Goal: Check status: Check status

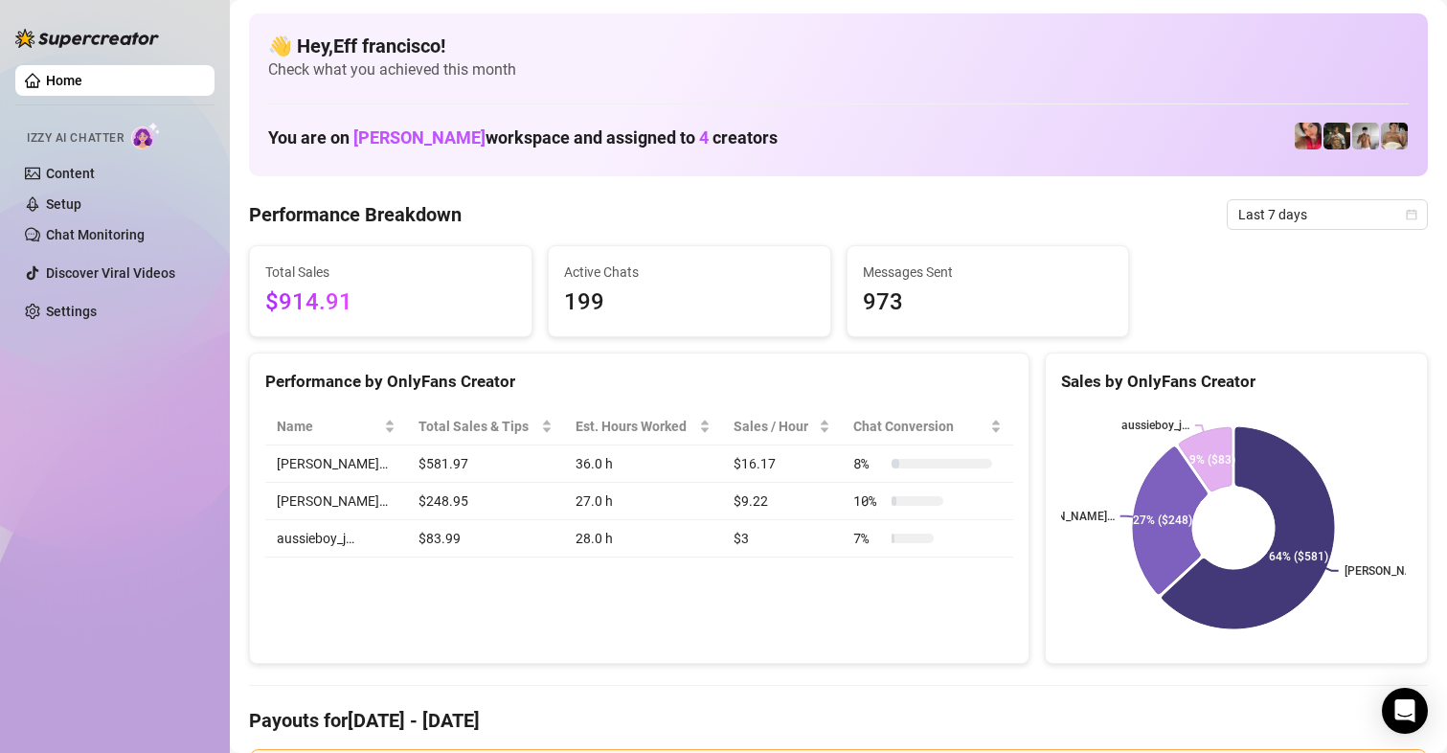
click at [1261, 220] on span "Last 7 days" at bounding box center [1327, 214] width 178 height 29
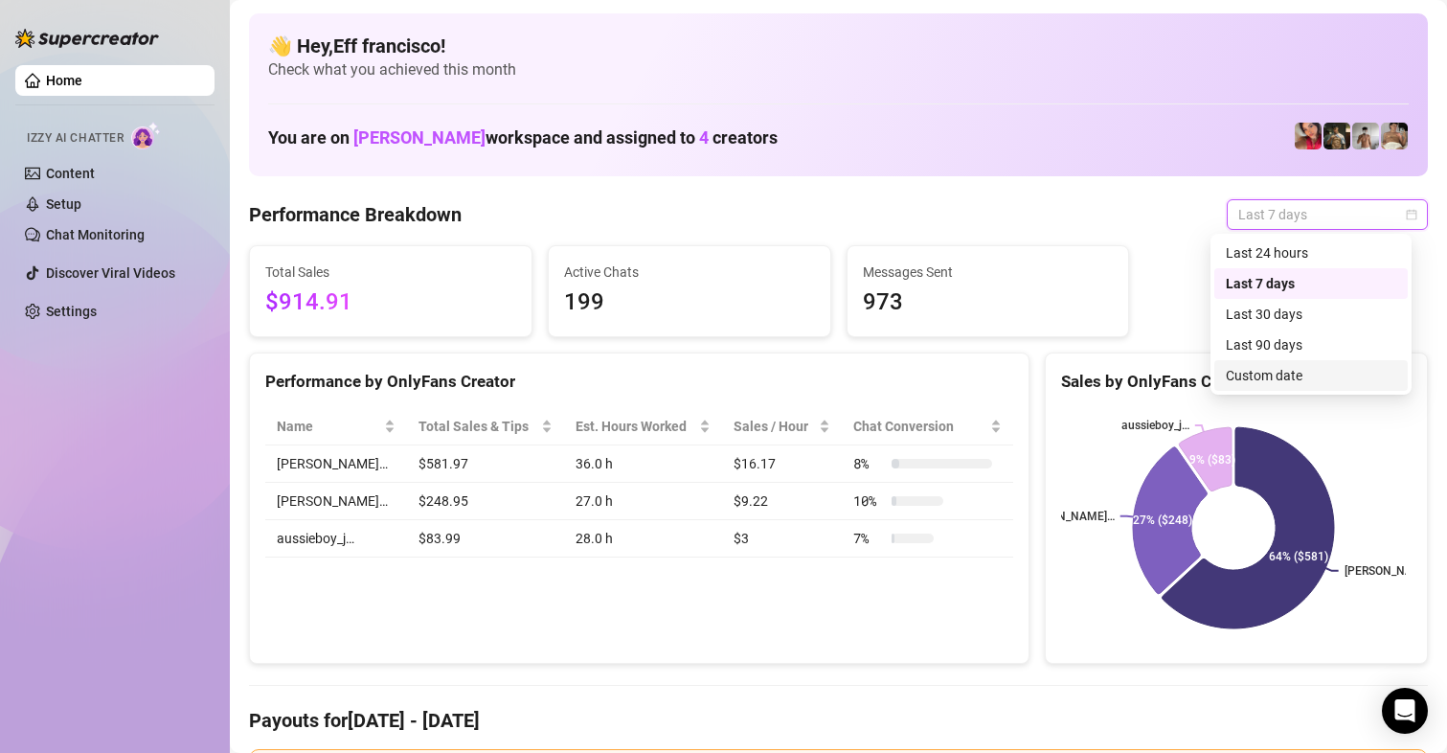
click at [1286, 378] on div "Custom date" at bounding box center [1311, 375] width 170 height 21
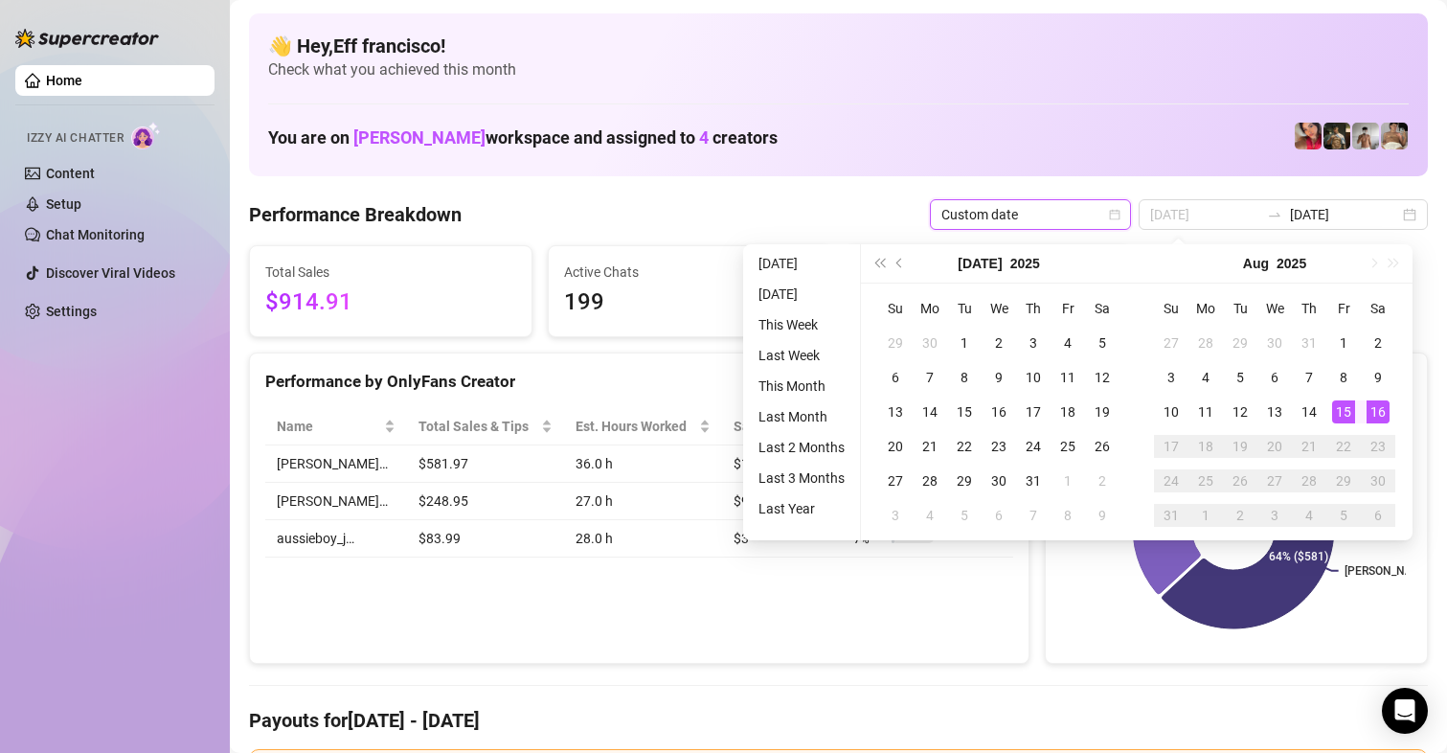
click at [1372, 408] on div "16" at bounding box center [1377, 411] width 23 height 23
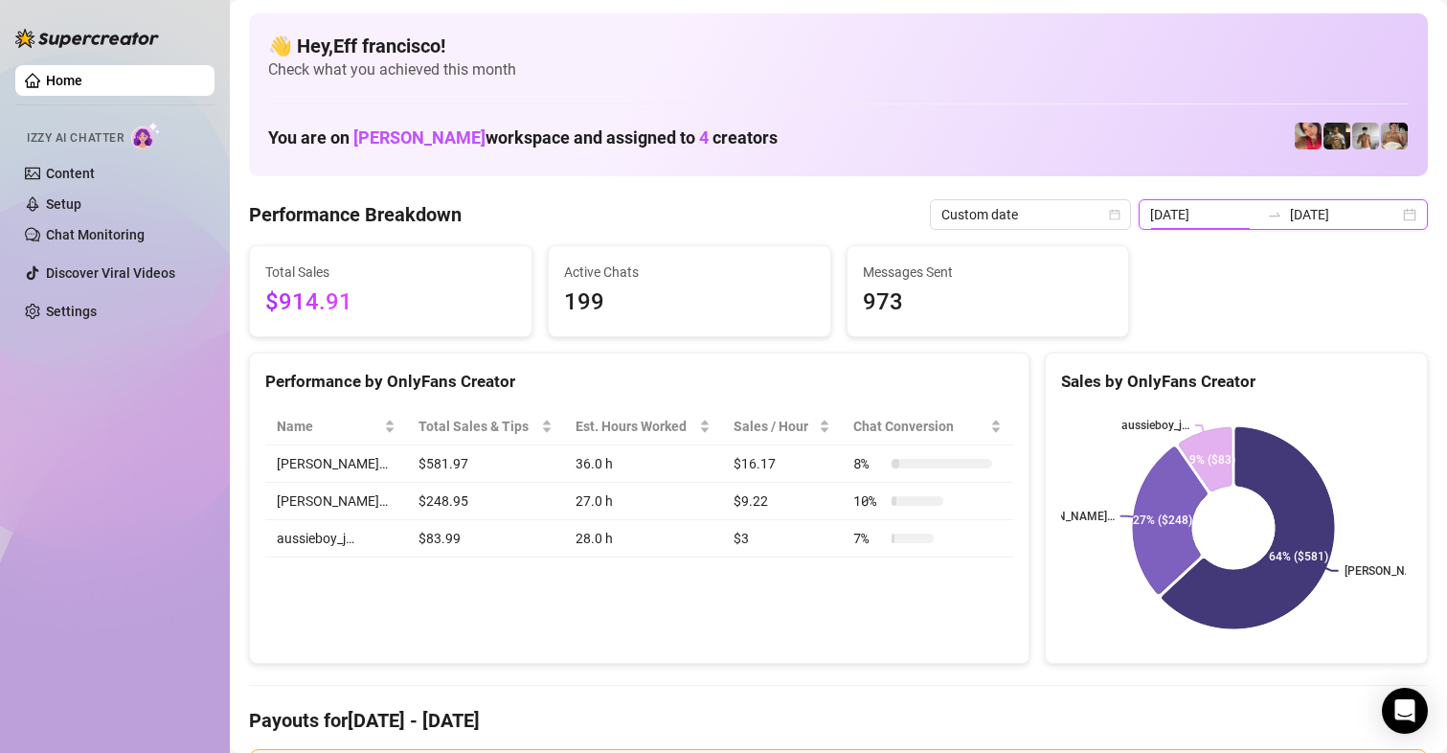
click at [1219, 204] on input "[DATE]" at bounding box center [1204, 214] width 109 height 21
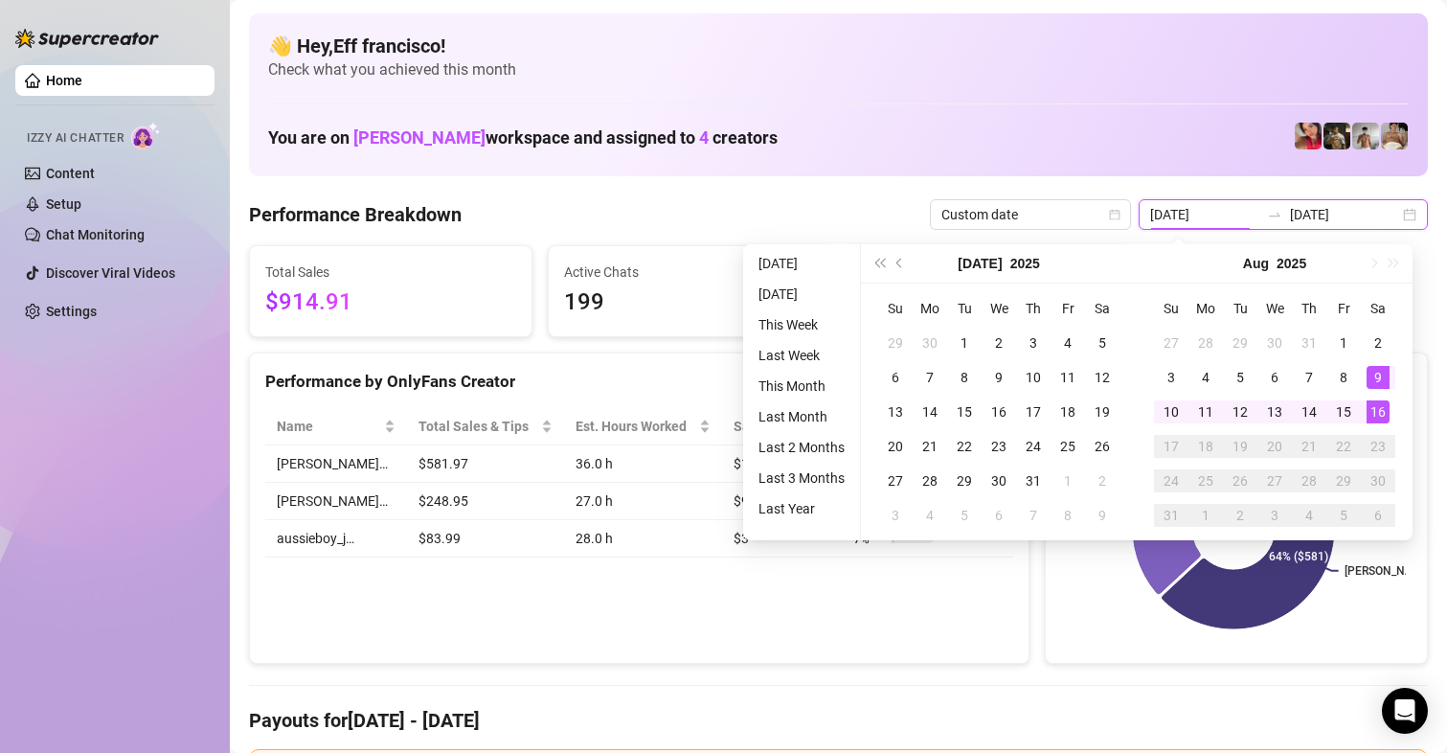
type input "[DATE]"
click at [1379, 418] on div "16" at bounding box center [1377, 411] width 23 height 23
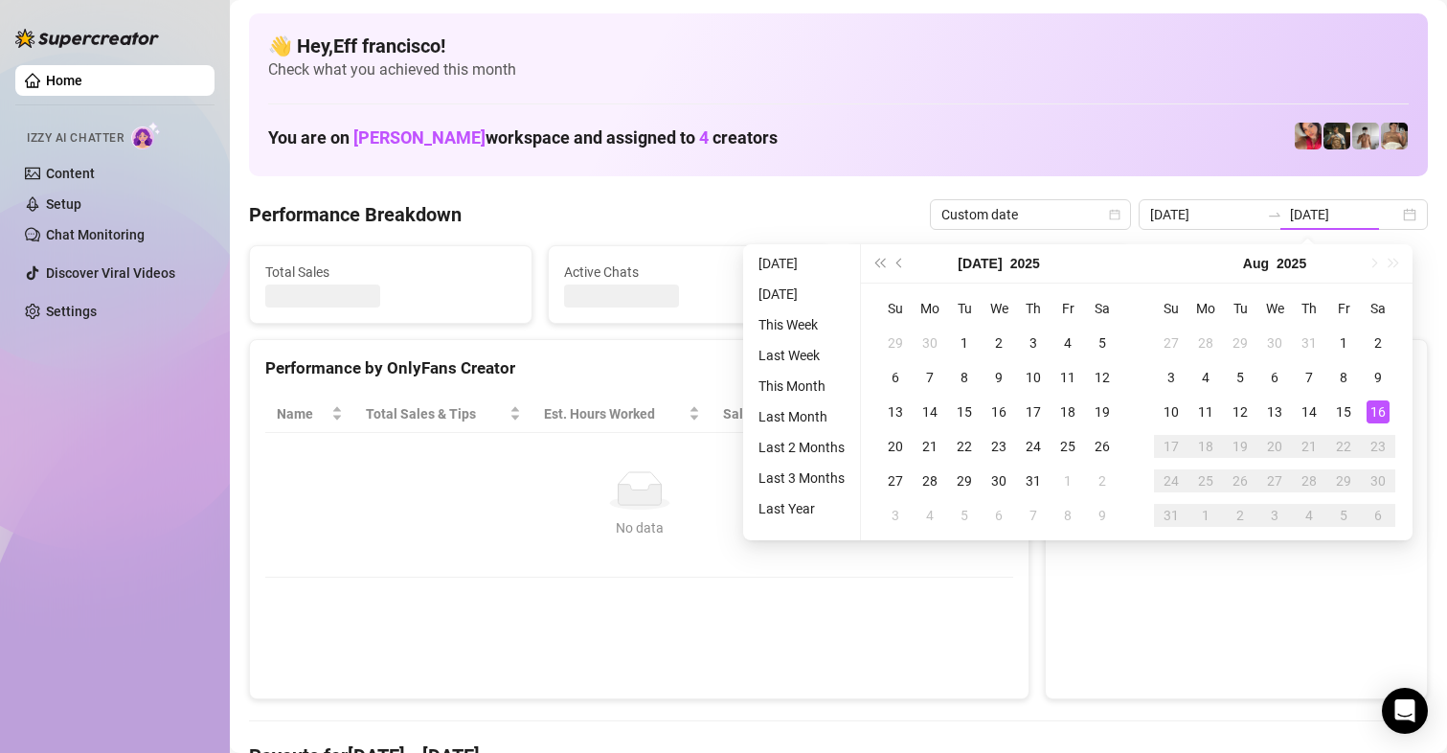
type input "[DATE]"
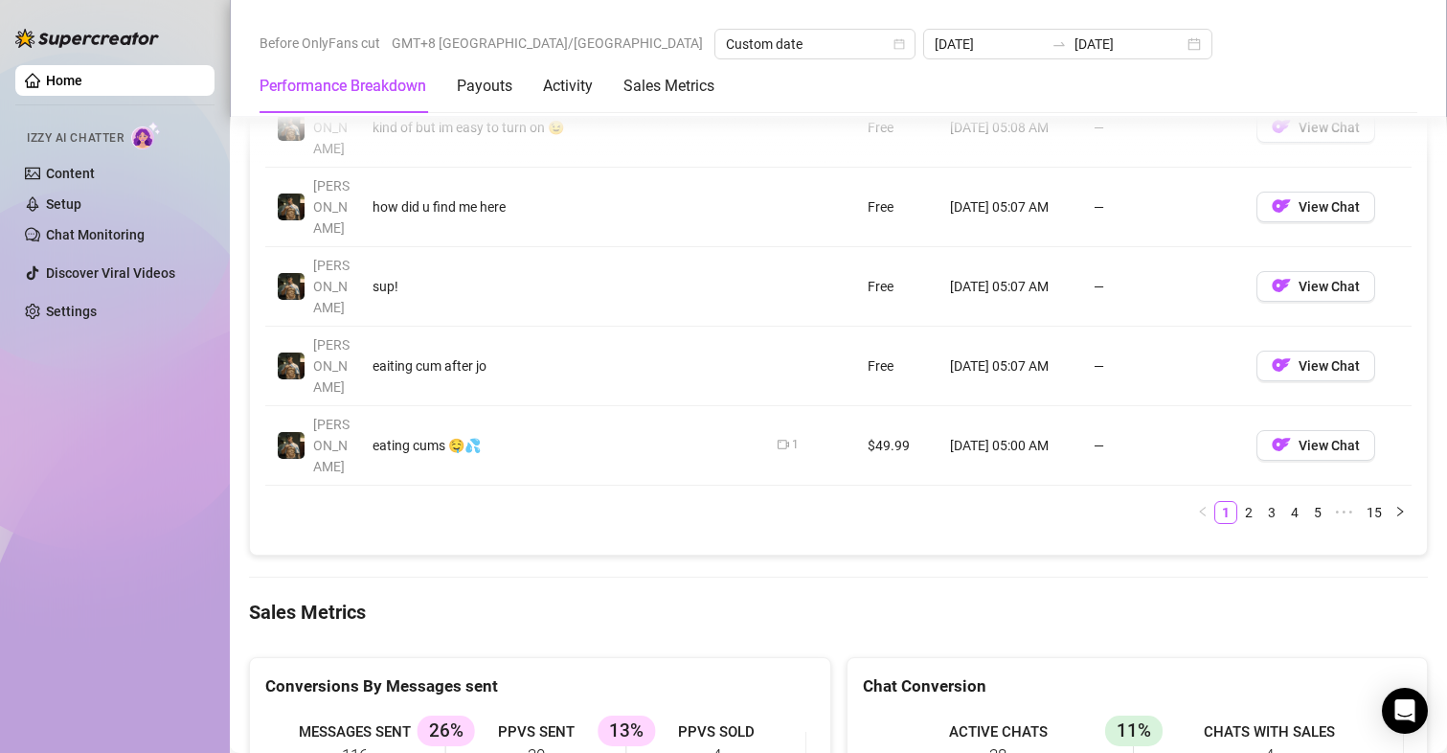
scroll to position [2094, 0]
